Goal: Navigation & Orientation: Find specific page/section

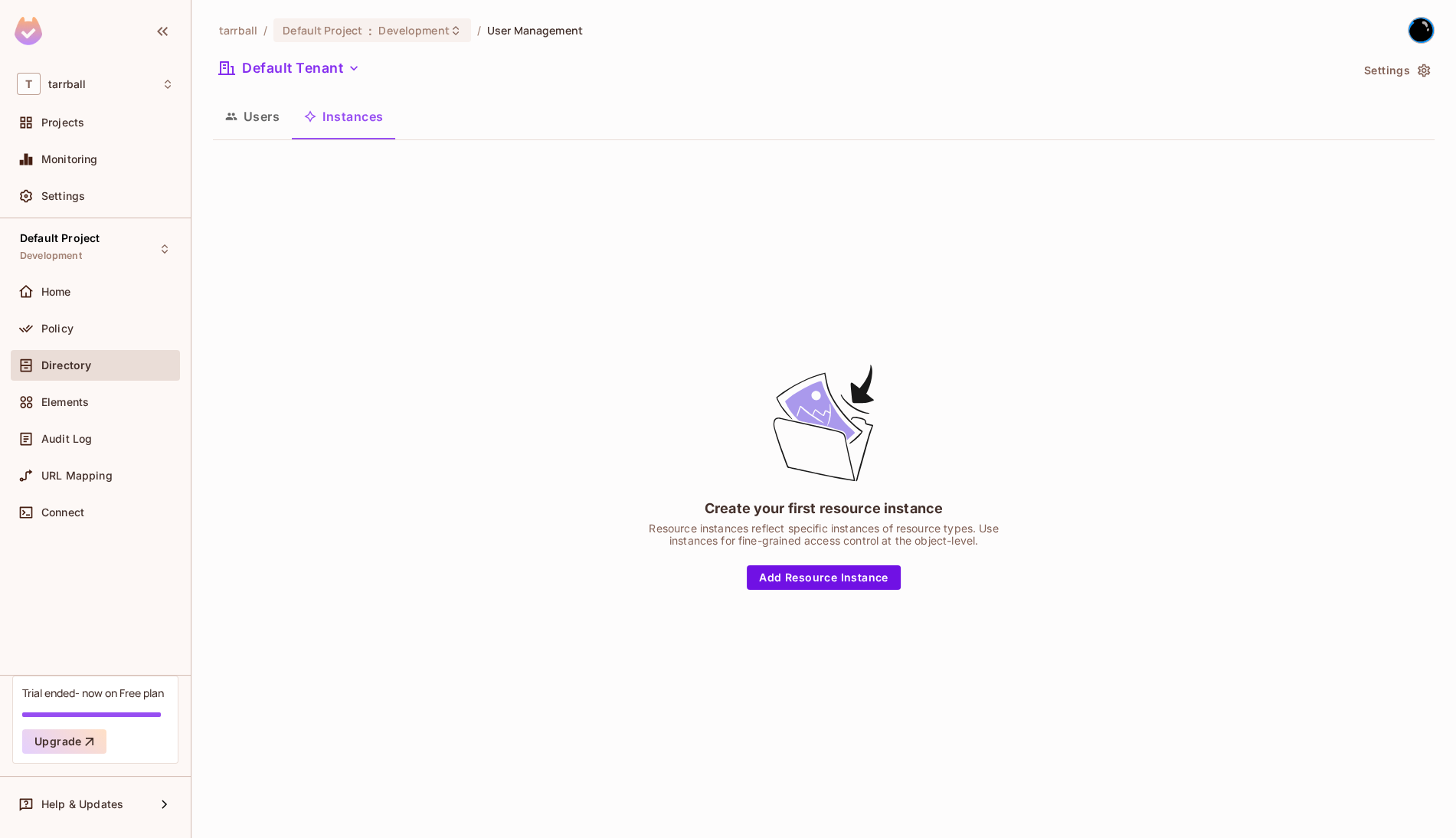
click at [1034, 67] on div "Default Tenant" at bounding box center [782, 71] width 1137 height 29
click at [65, 340] on div "Policy" at bounding box center [95, 329] width 169 height 31
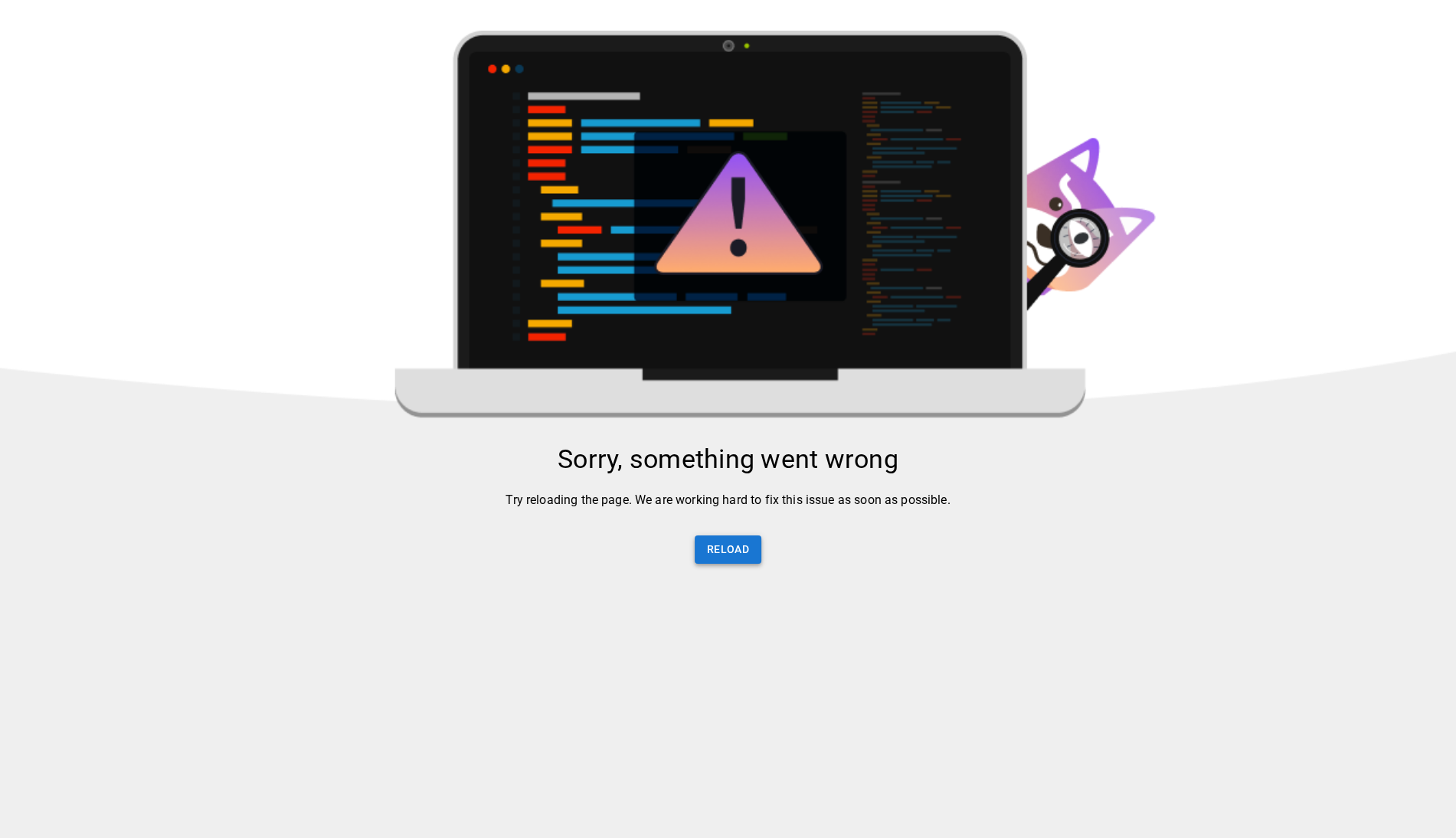
click at [725, 555] on button "Reload" at bounding box center [728, 549] width 67 height 28
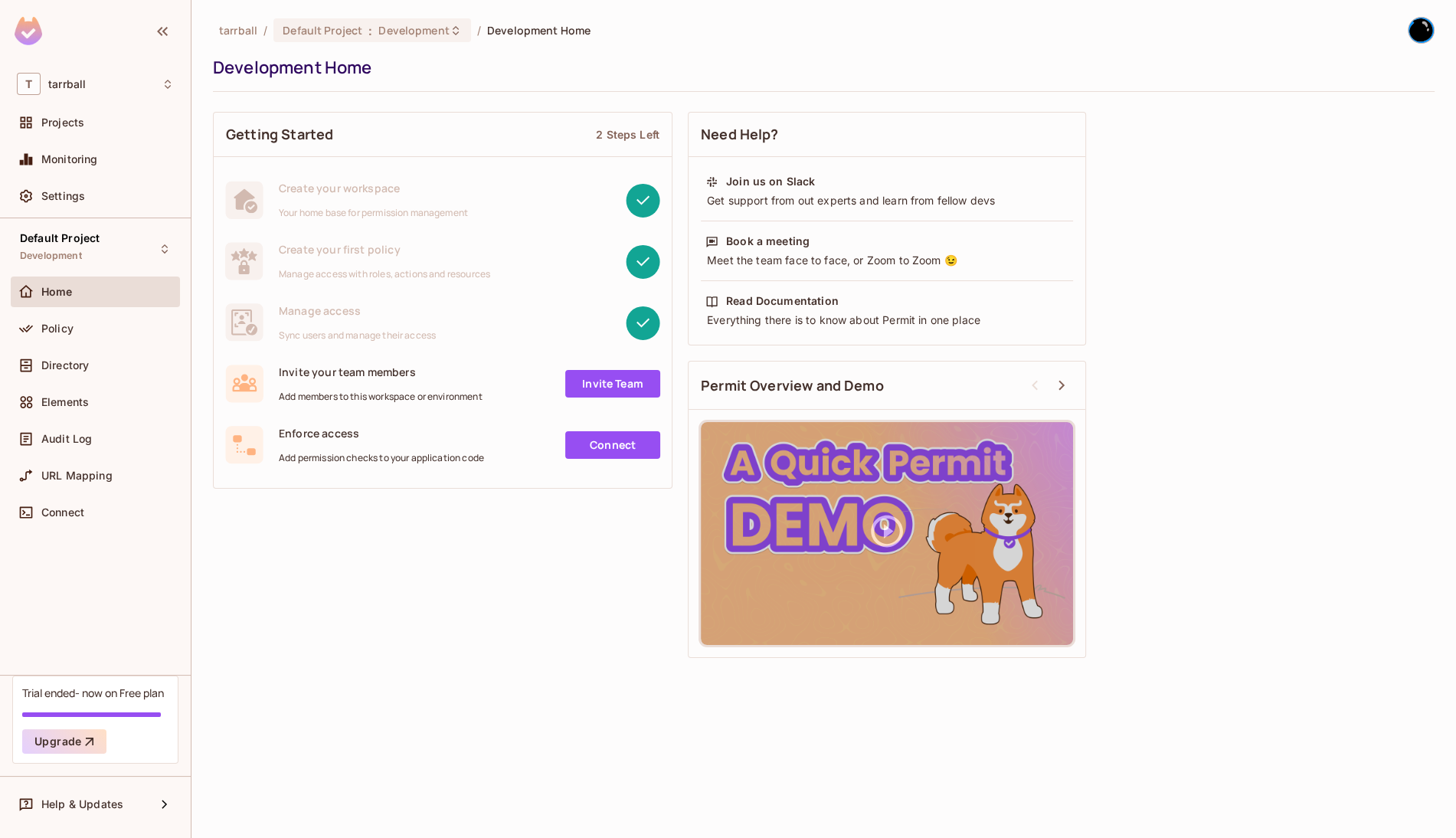
click at [338, 595] on div "Getting Started 2 Steps Left Create your workspace Your home base for permissio…" at bounding box center [824, 384] width 1222 height 561
